Goal: Navigation & Orientation: Find specific page/section

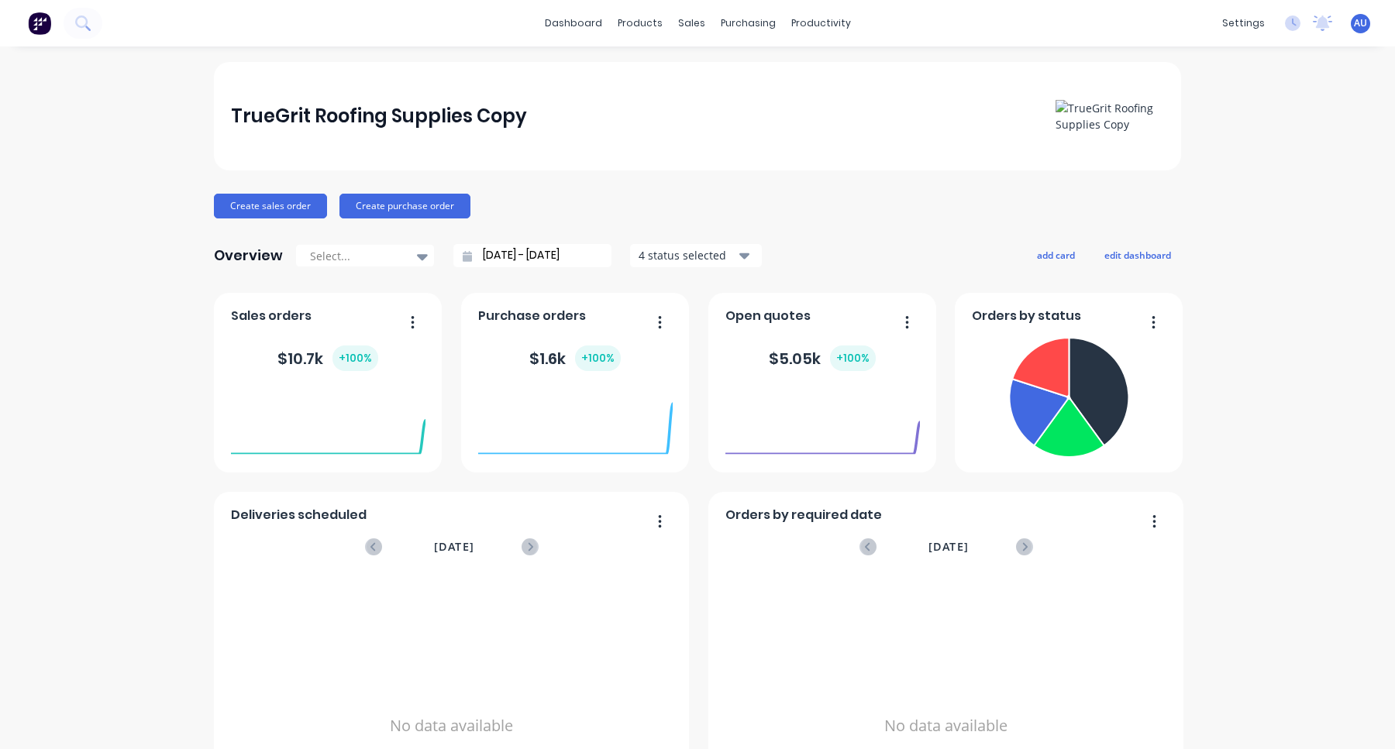
click at [722, 74] on div "TrueGrit Roofing Supplies Copy" at bounding box center [697, 116] width 967 height 108
click at [683, 75] on div "Product Catalogue" at bounding box center [708, 74] width 96 height 14
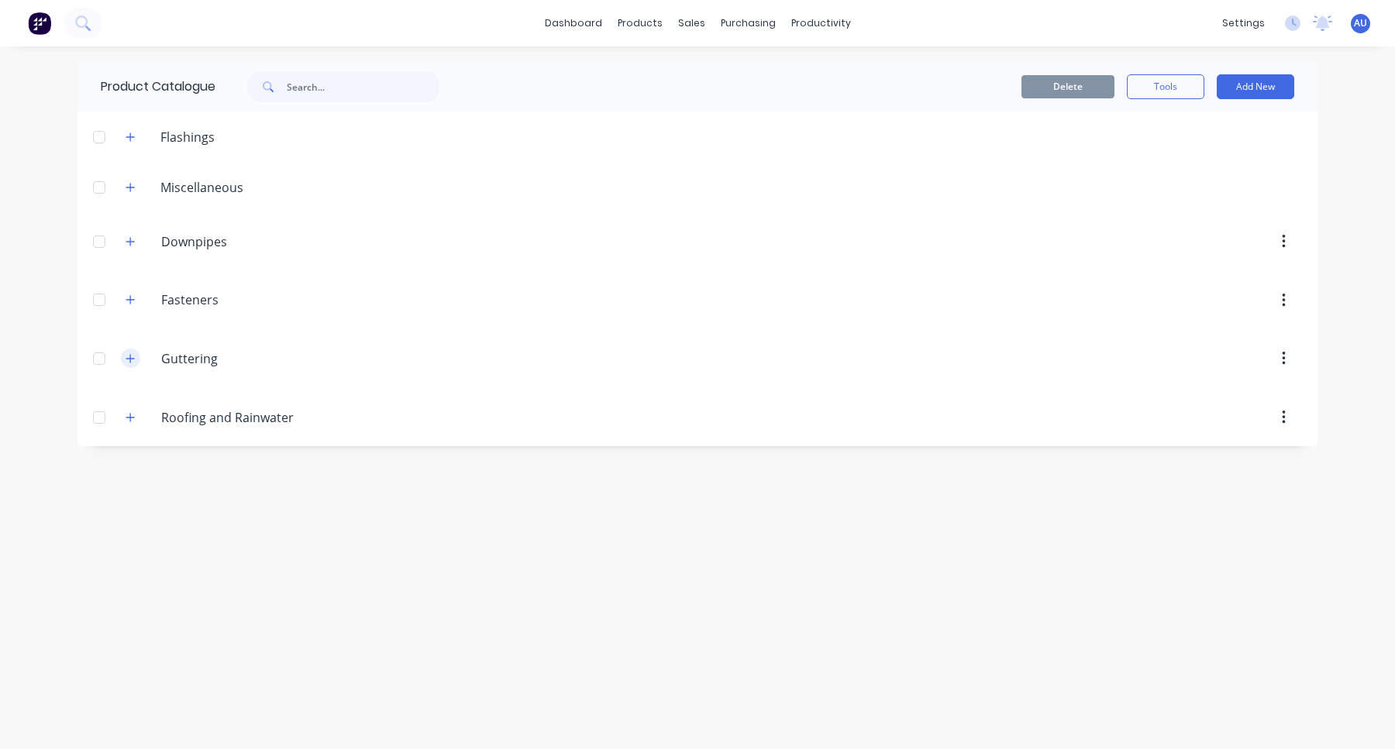
click at [135, 363] on button "button" at bounding box center [130, 358] width 19 height 19
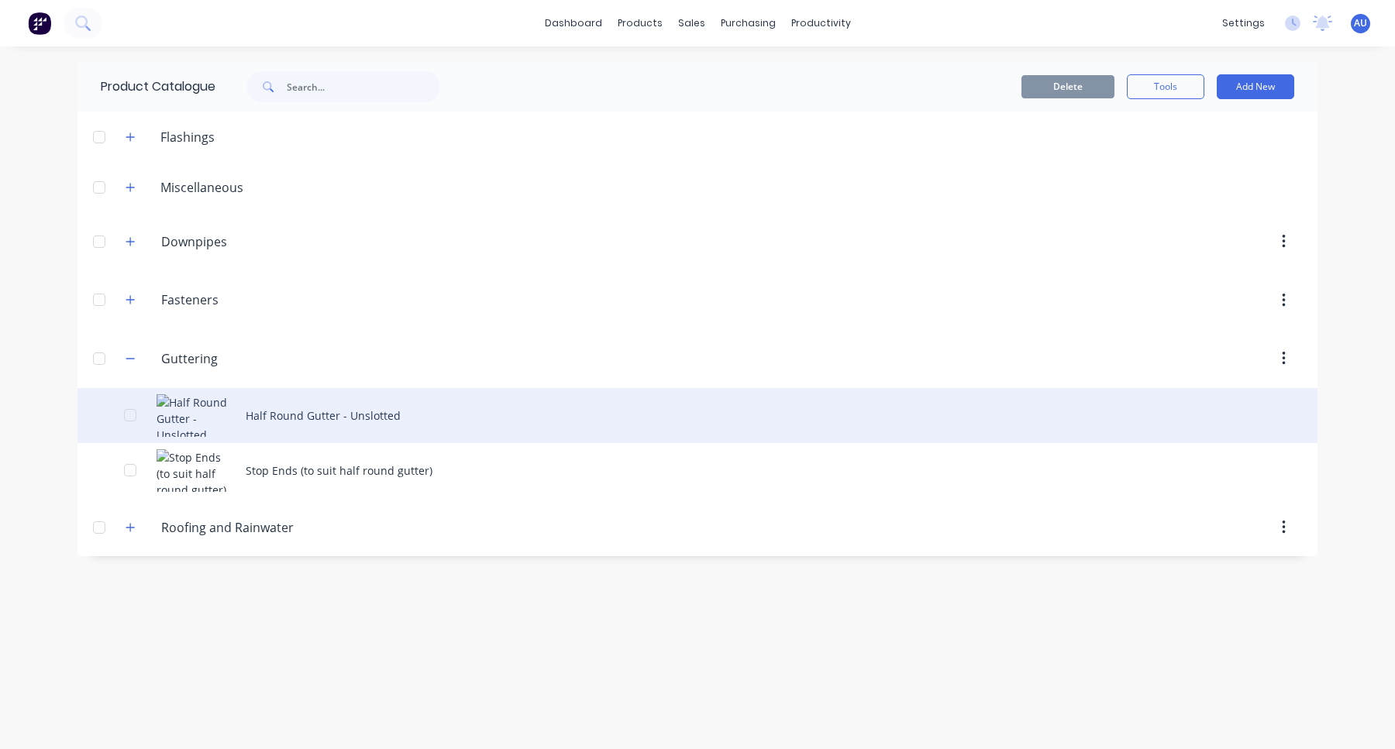
click at [377, 421] on div "Half Round Gutter - Unslotted" at bounding box center [697, 415] width 1240 height 55
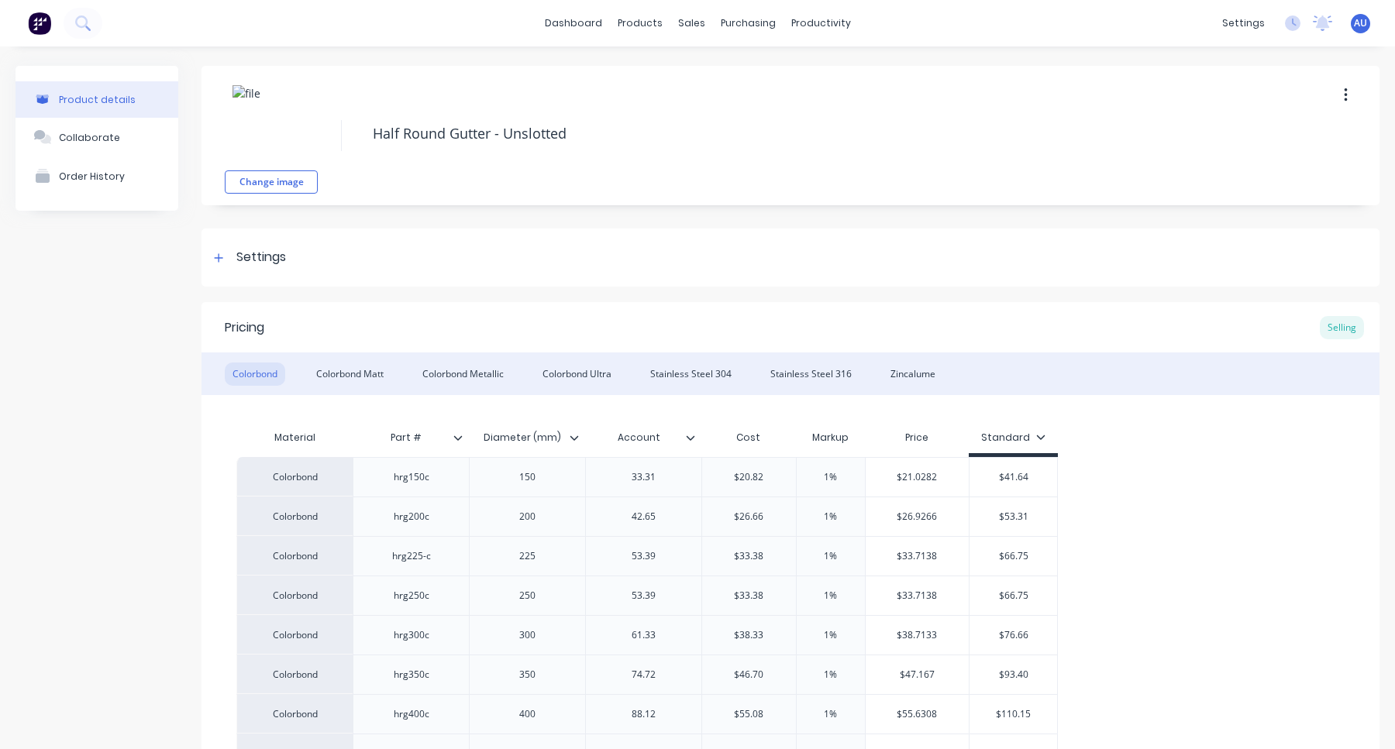
click at [1372, 22] on div "settings No new notifications [PERSON_NAME] all as read [PERSON_NAME] mentioned…" at bounding box center [1304, 23] width 181 height 23
type textarea "x"
click at [1357, 21] on span "AU" at bounding box center [1359, 23] width 13 height 14
click at [1278, 205] on button "Sign out" at bounding box center [1263, 194] width 205 height 31
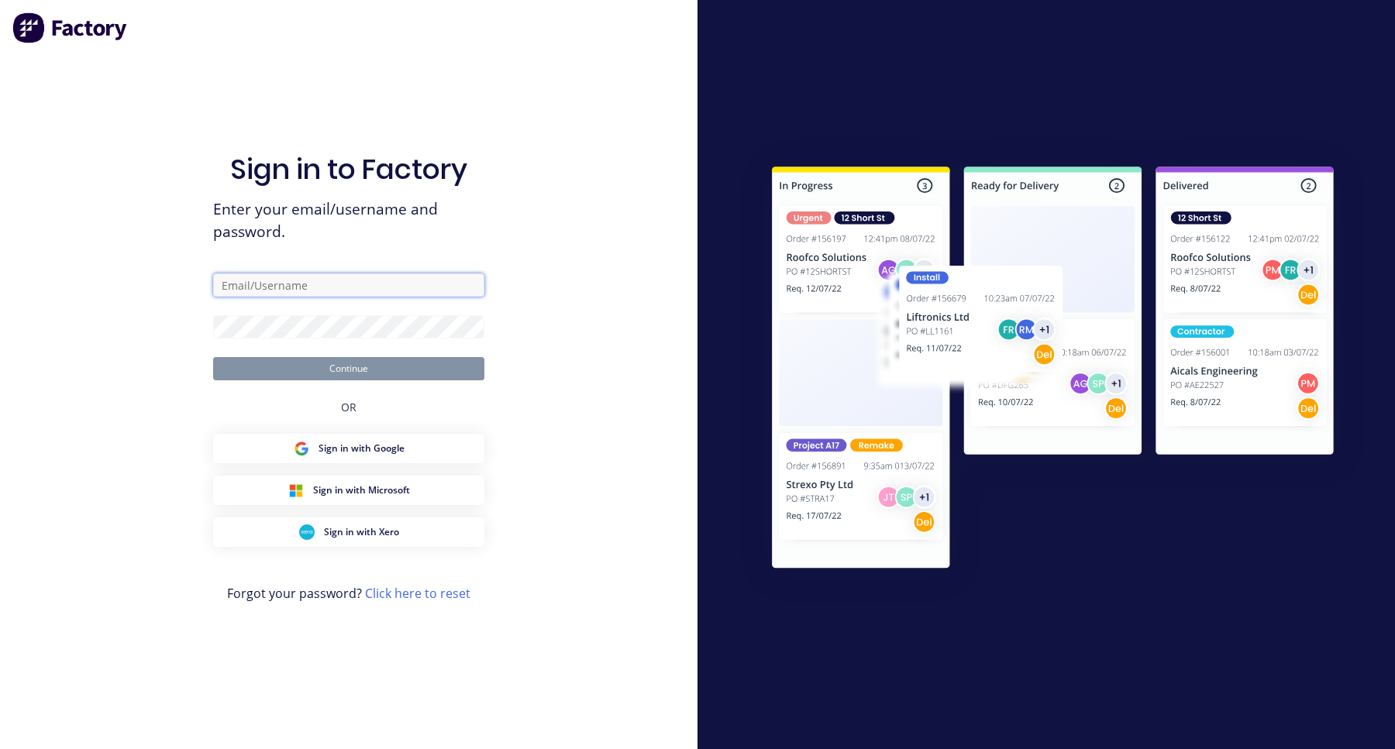
click at [312, 278] on input "text" at bounding box center [348, 284] width 271 height 23
type input "r"
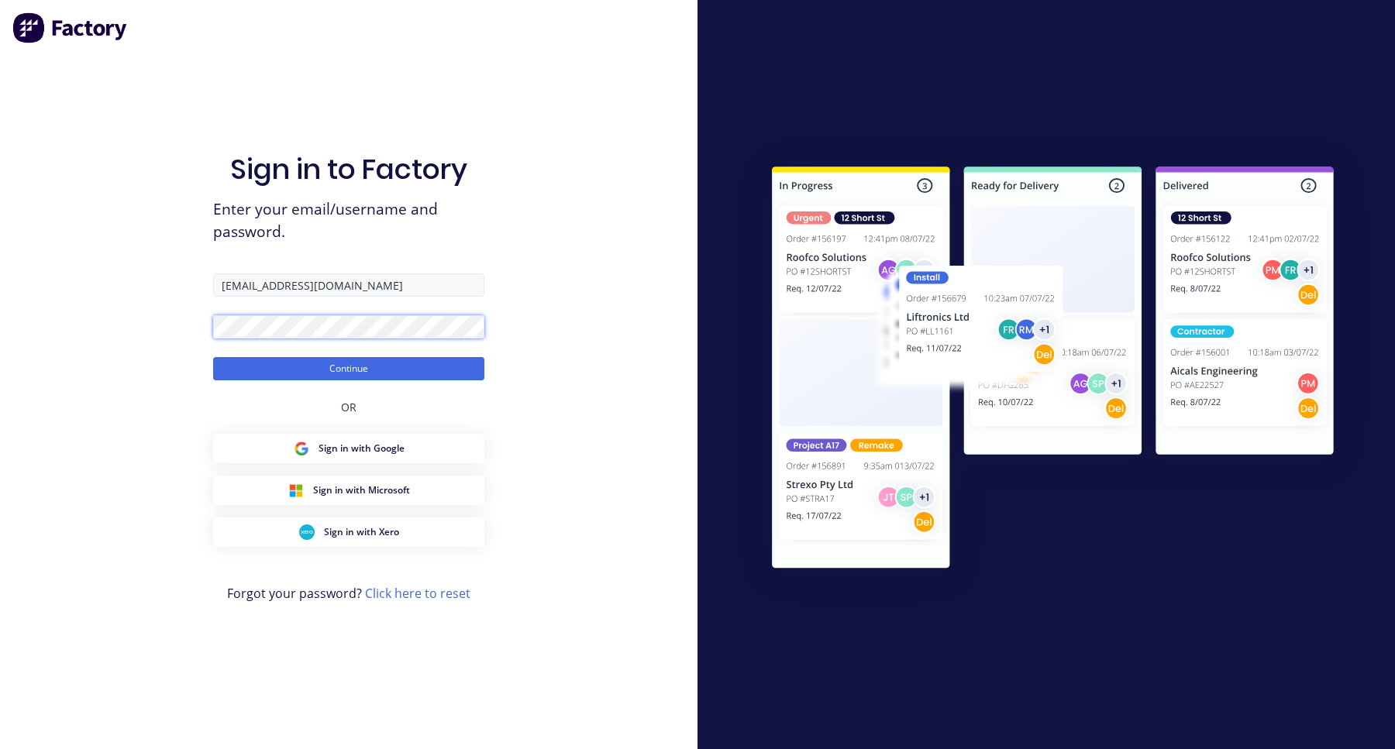
click at [213, 357] on button "Continue" at bounding box center [348, 368] width 271 height 23
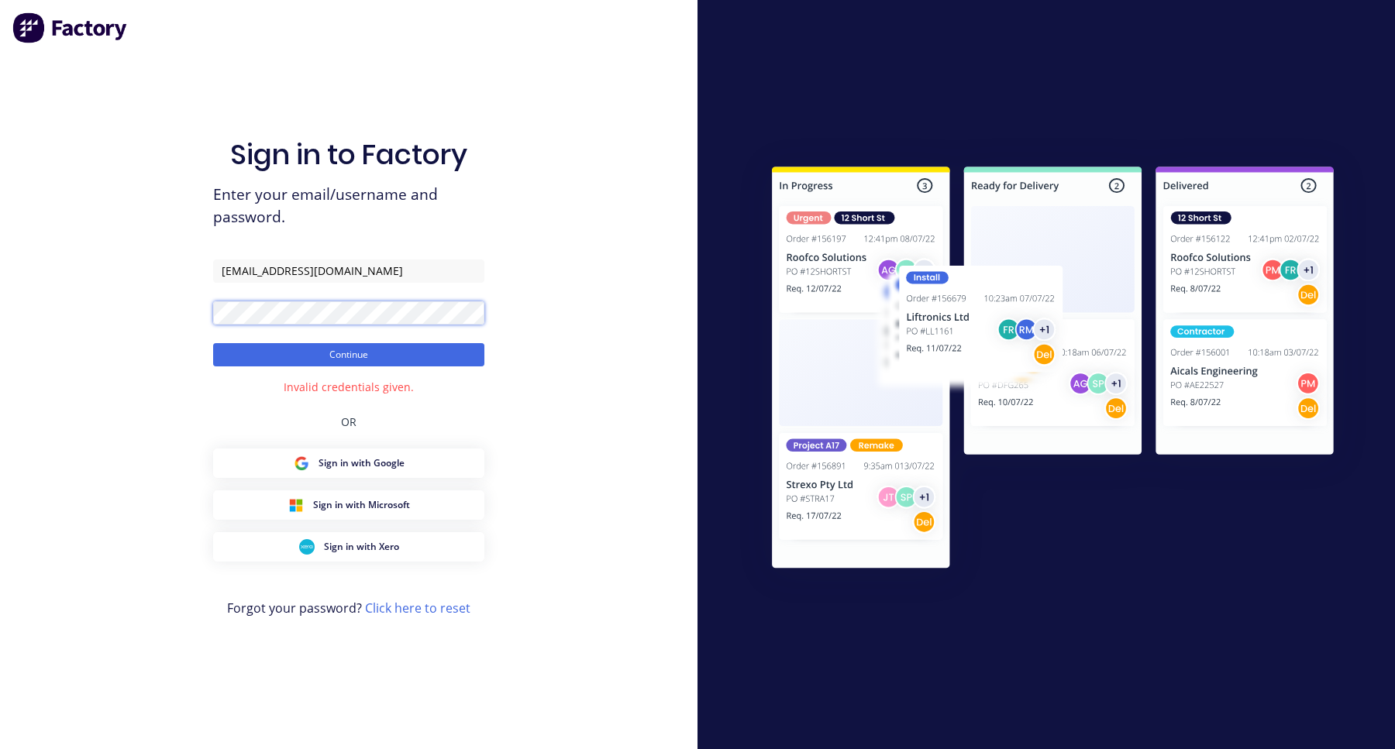
click at [213, 343] on button "Continue" at bounding box center [348, 354] width 271 height 23
click at [486, 198] on div "Sign in to Factory Enter your email/username and password. [EMAIL_ADDRESS][DOMA…" at bounding box center [348, 374] width 697 height 749
click at [387, 279] on input "[EMAIL_ADDRESS][DOMAIN_NAME]" at bounding box center [348, 271] width 271 height 23
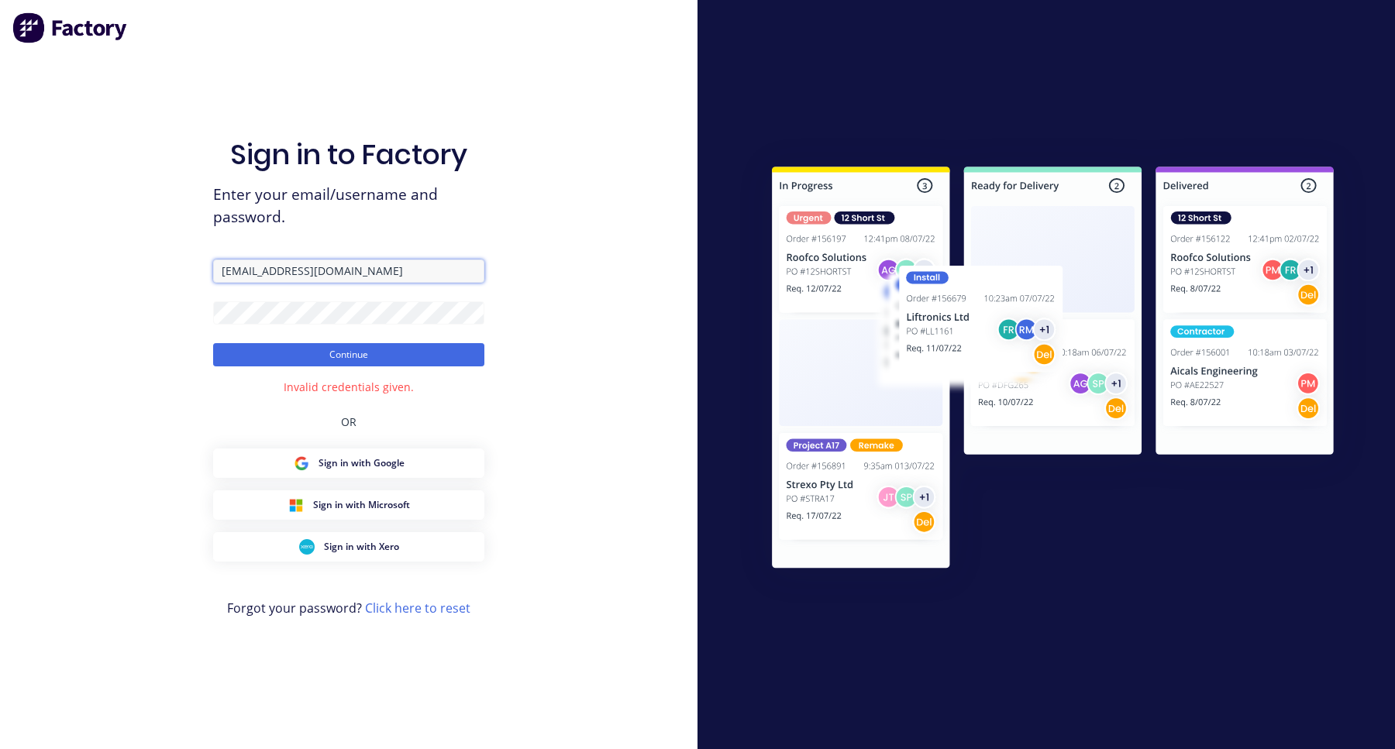
paste input "text"
type input "[EMAIL_ADDRESS][DOMAIN_NAME]"
click at [213, 343] on button "Continue" at bounding box center [348, 354] width 271 height 23
